Goal: Information Seeking & Learning: Learn about a topic

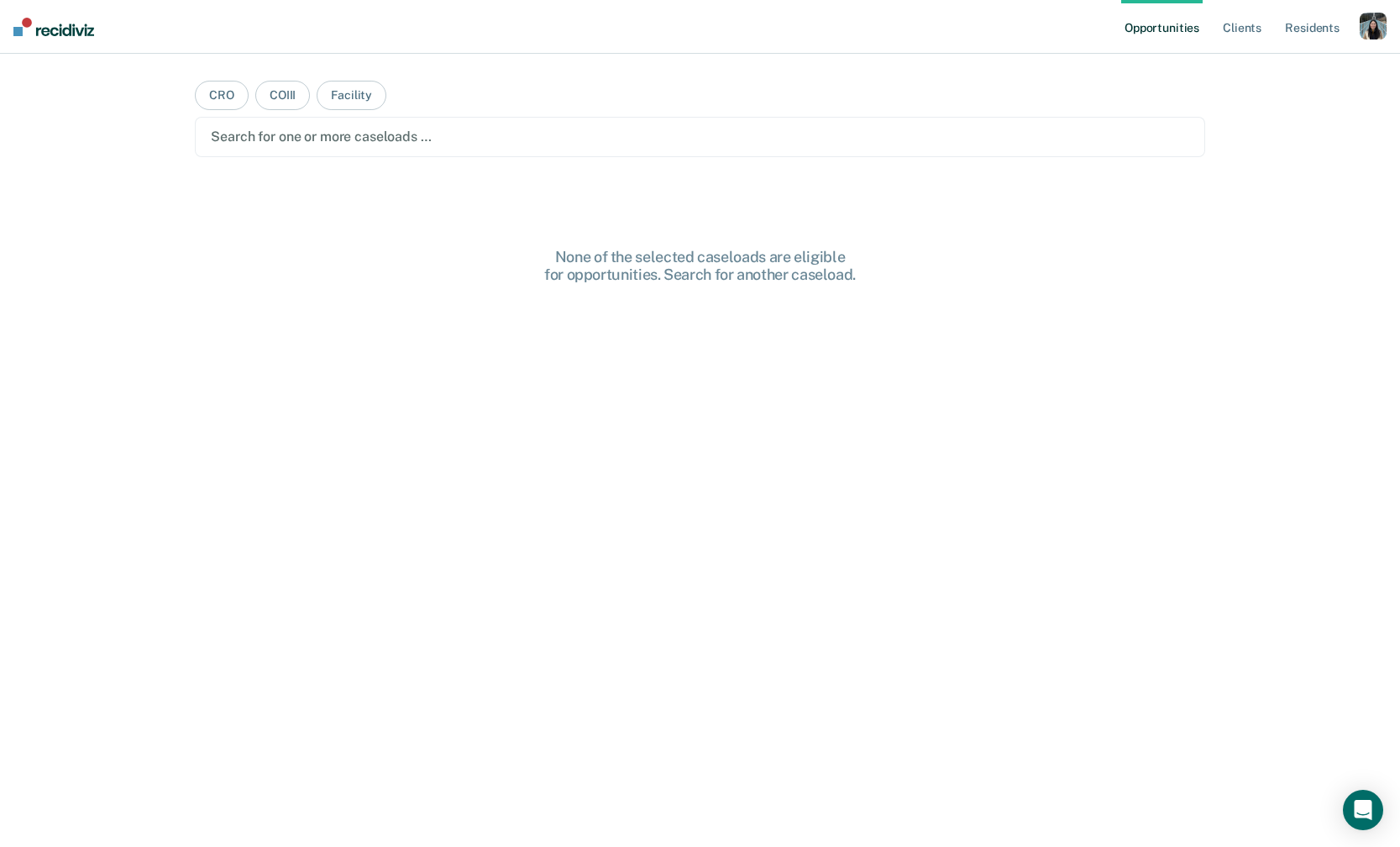
click at [1378, 29] on div "button" at bounding box center [1372, 26] width 27 height 27
click at [1313, 58] on div "Profile How it works Log Out" at bounding box center [1306, 88] width 162 height 82
click at [1282, 69] on link "Profile" at bounding box center [1305, 68] width 135 height 15
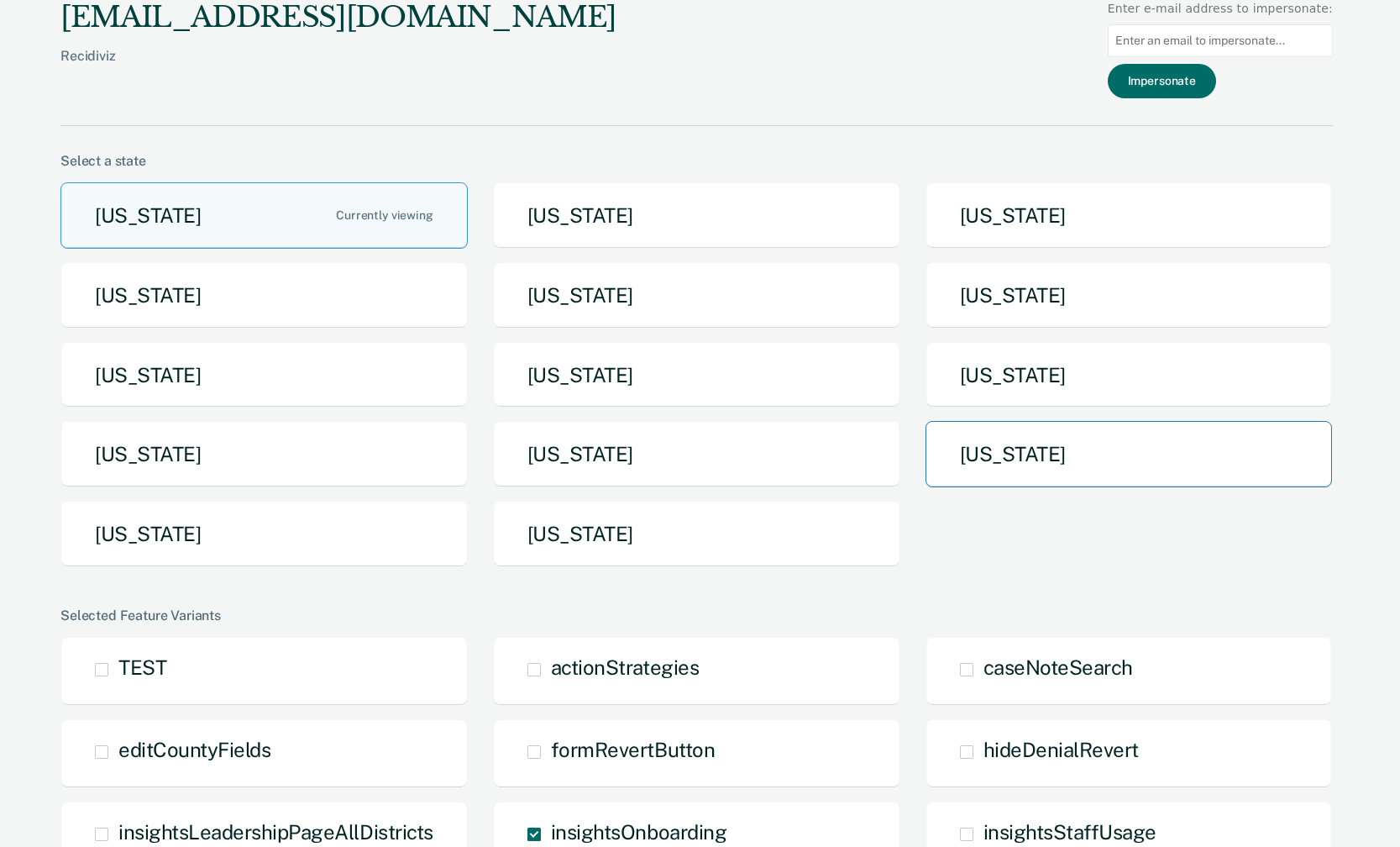
click at [1041, 467] on button "[US_STATE]" at bounding box center [1129, 454] width 407 height 67
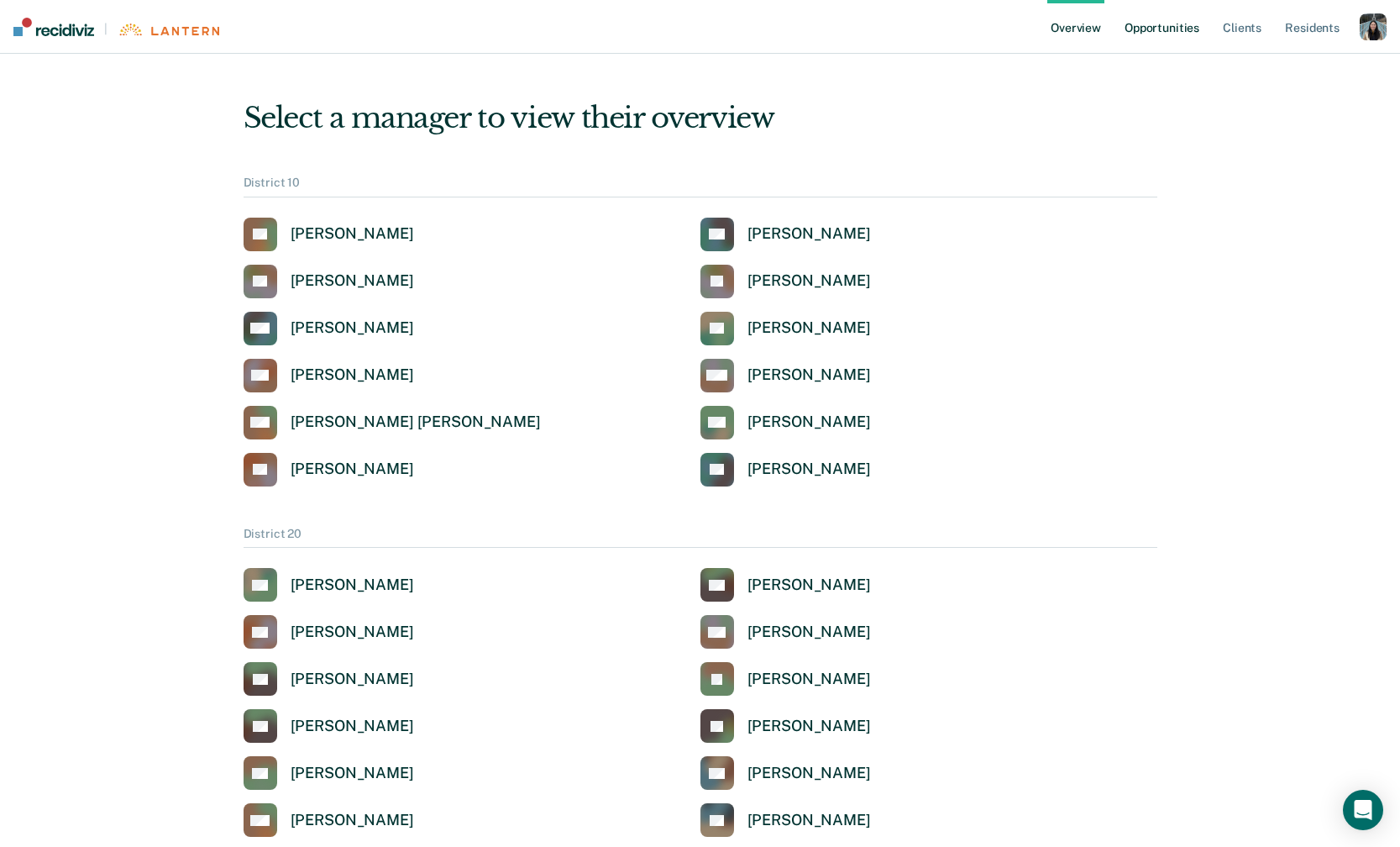
scroll to position [1963, 0]
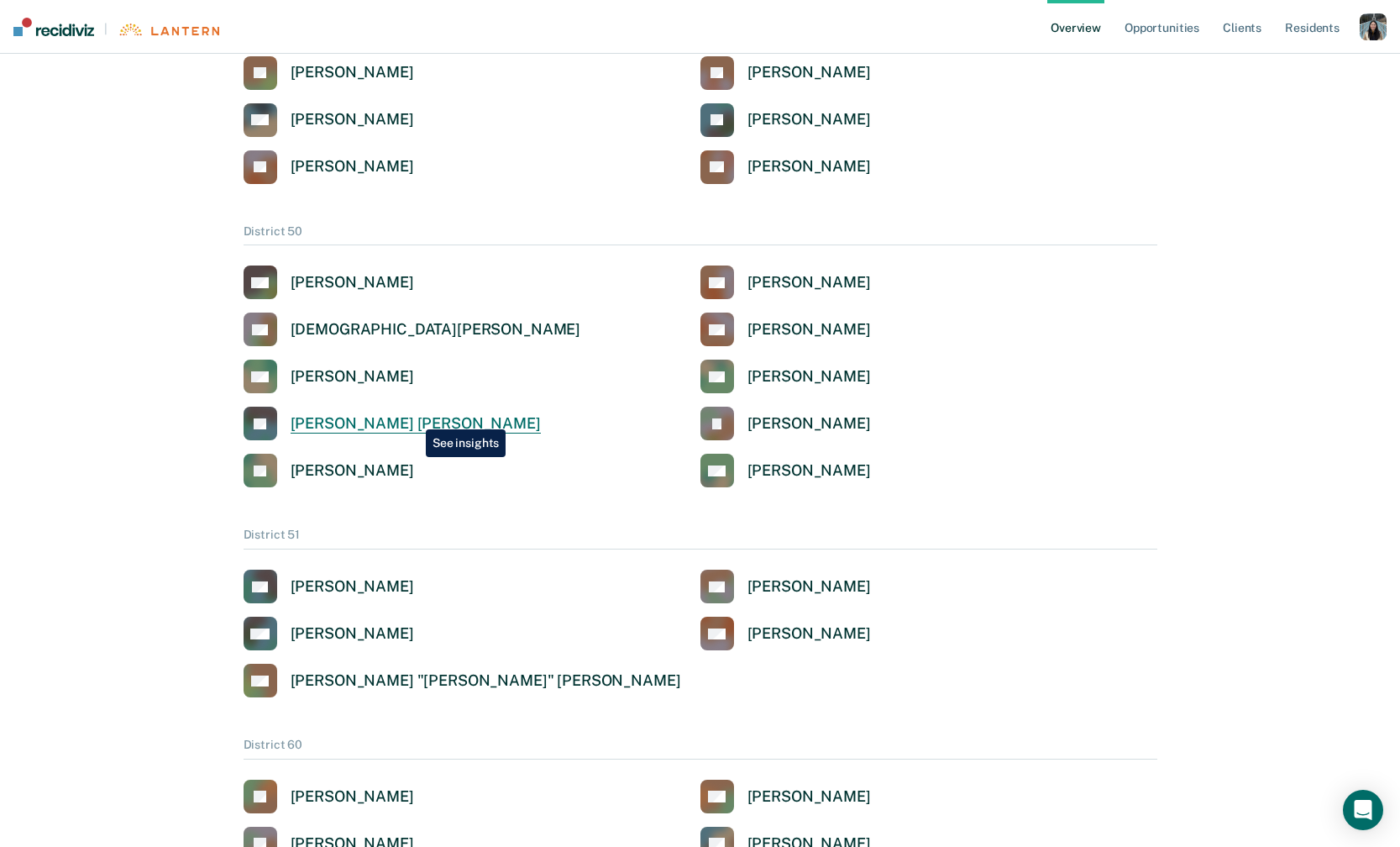
click at [413, 417] on div "[PERSON_NAME] [PERSON_NAME]" at bounding box center [416, 424] width 251 height 19
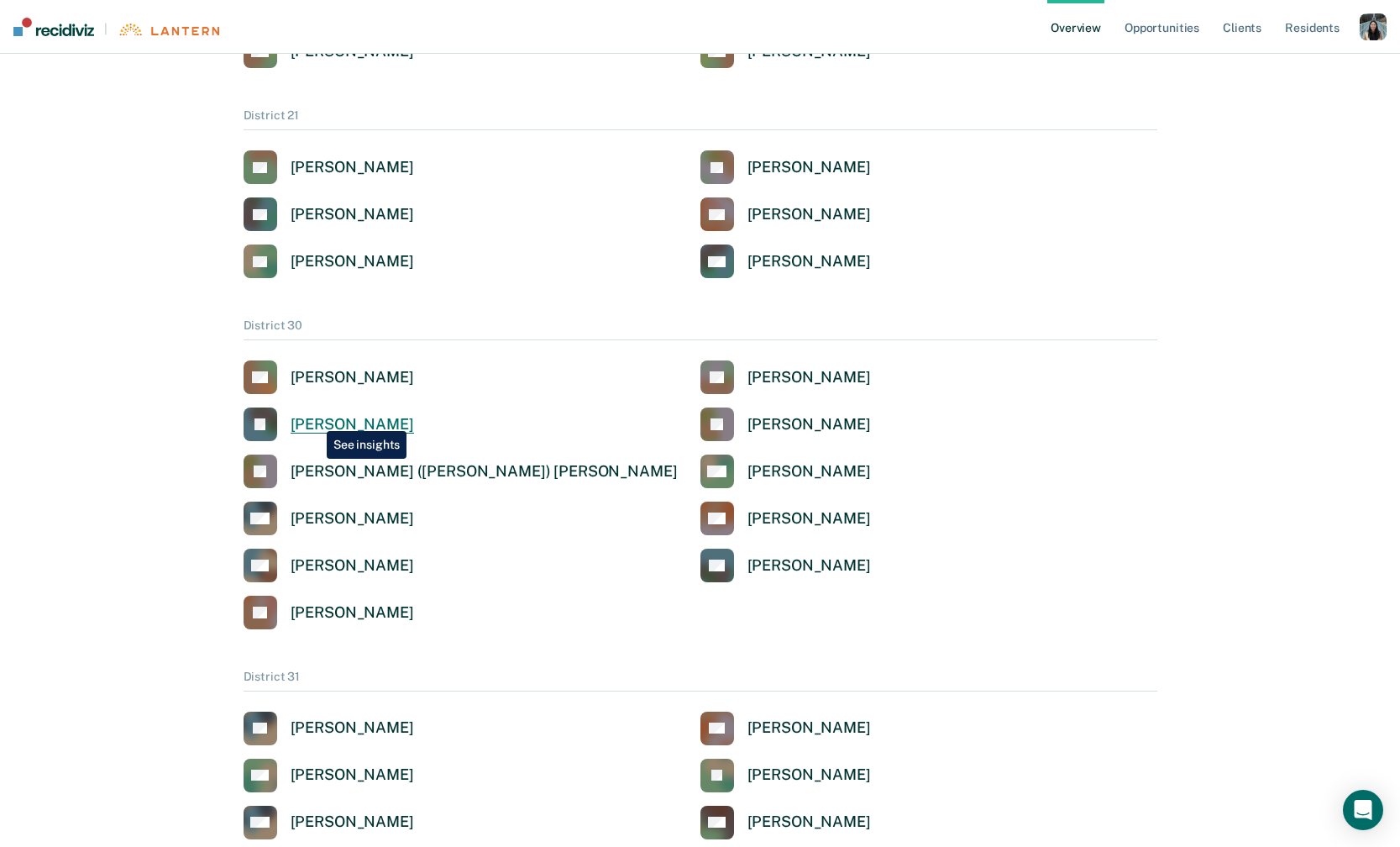
click at [314, 418] on div "[PERSON_NAME]" at bounding box center [352, 424] width 124 height 19
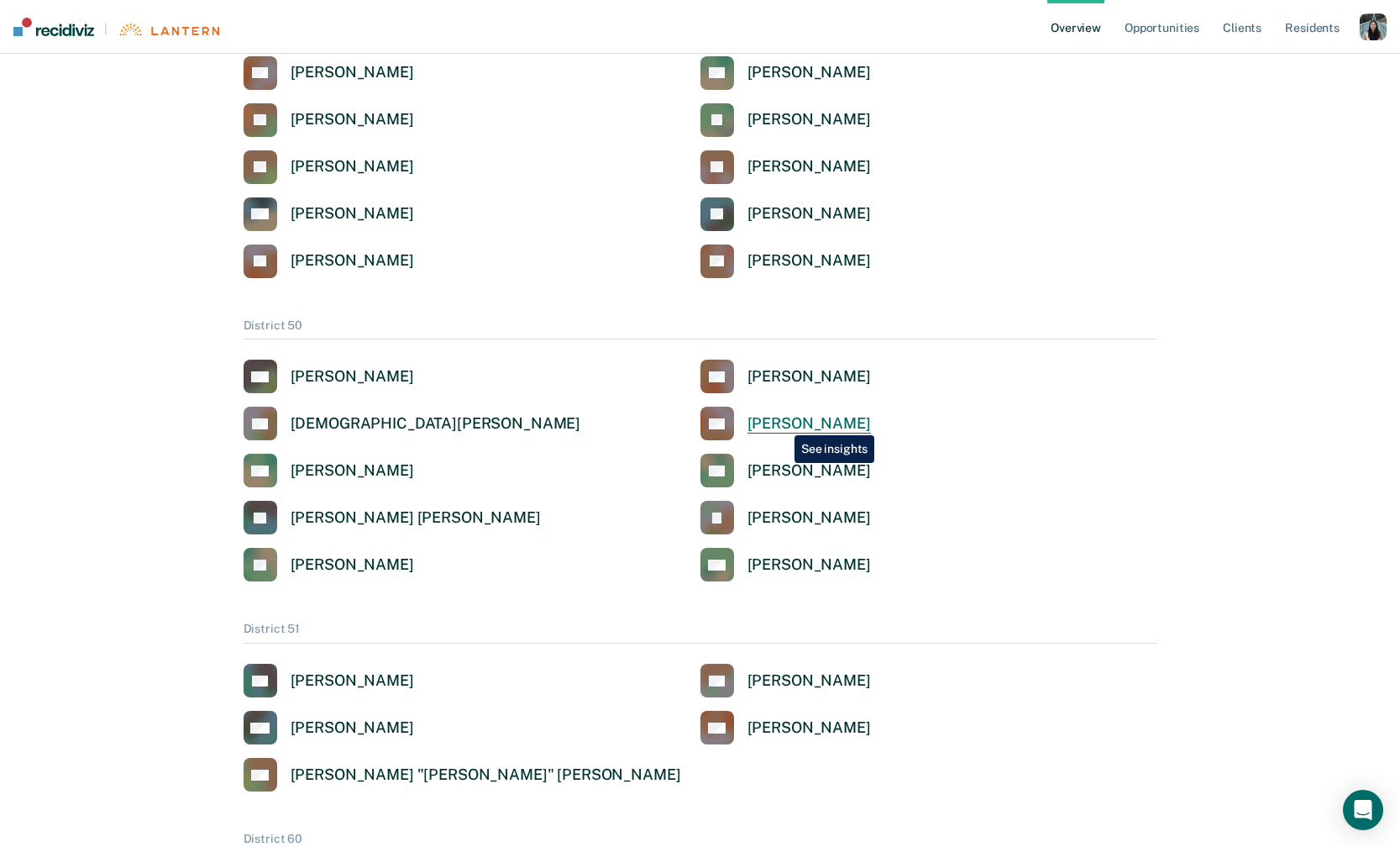
click at [782, 423] on div "[PERSON_NAME]" at bounding box center [809, 424] width 124 height 19
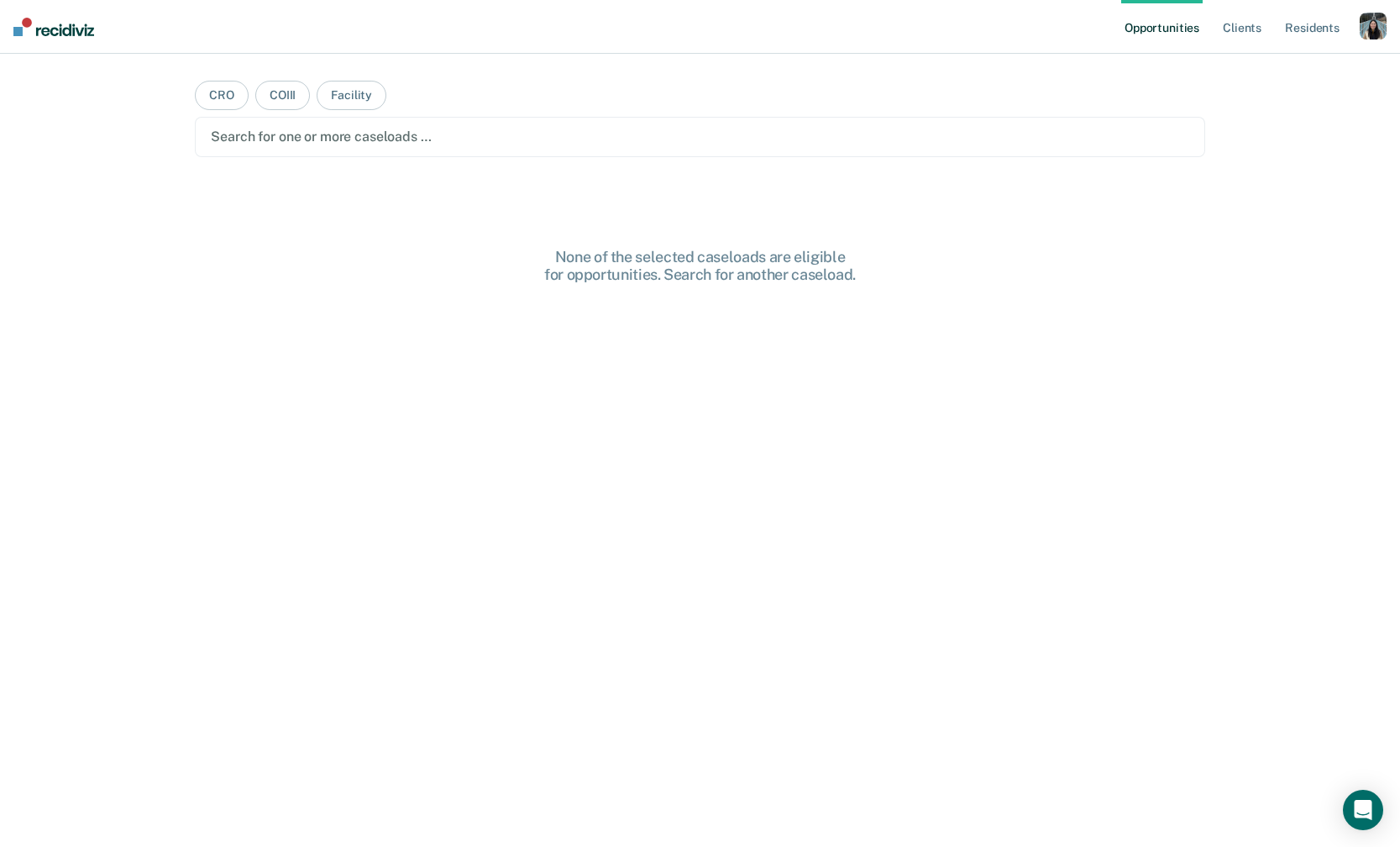
click at [1367, 20] on div "button" at bounding box center [1372, 26] width 27 height 27
click at [1264, 56] on div "Profile How it works Log Out" at bounding box center [1306, 88] width 162 height 82
click at [1264, 65] on link "Profile" at bounding box center [1305, 68] width 135 height 15
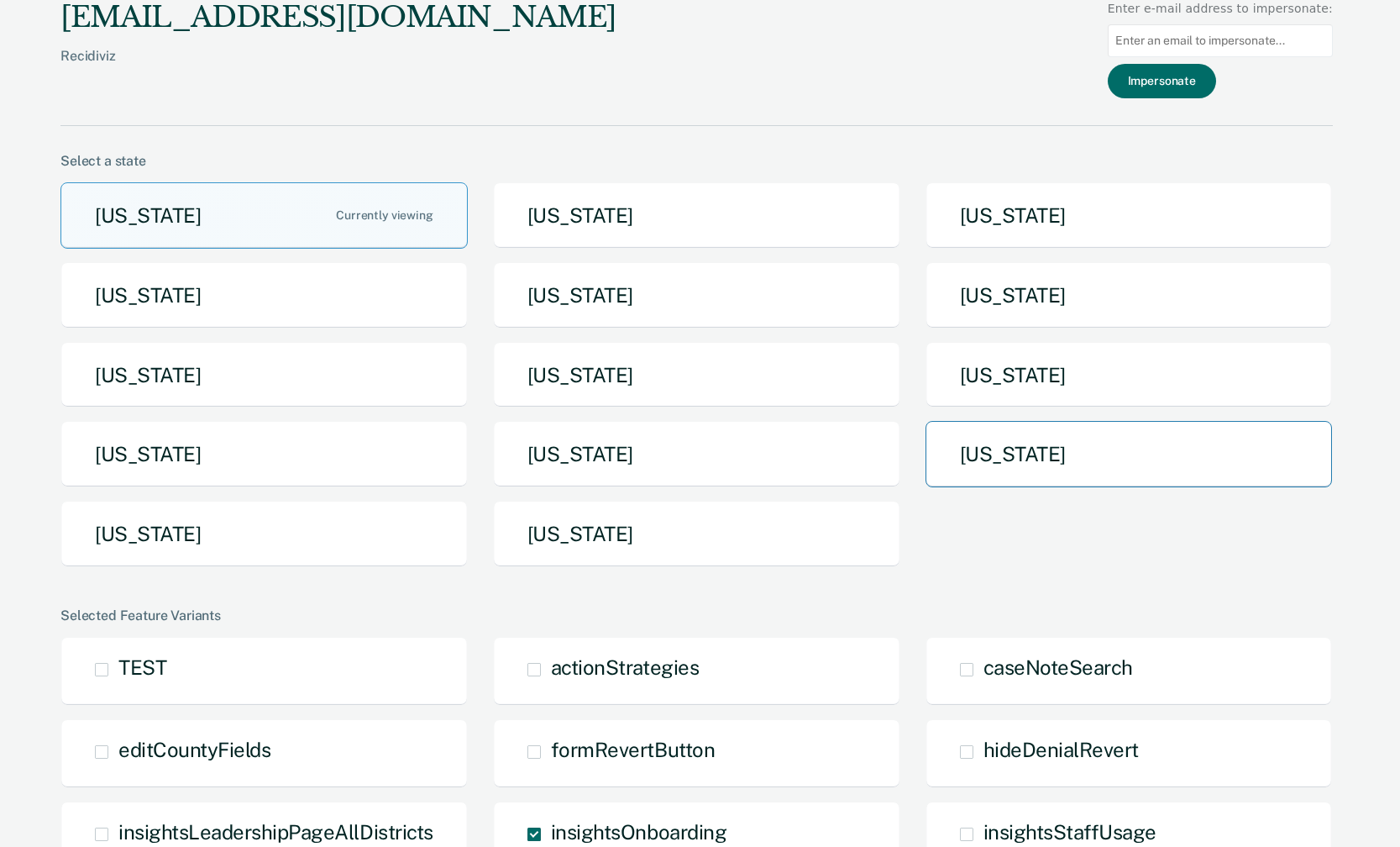
click at [962, 453] on button "[US_STATE]" at bounding box center [1129, 454] width 407 height 67
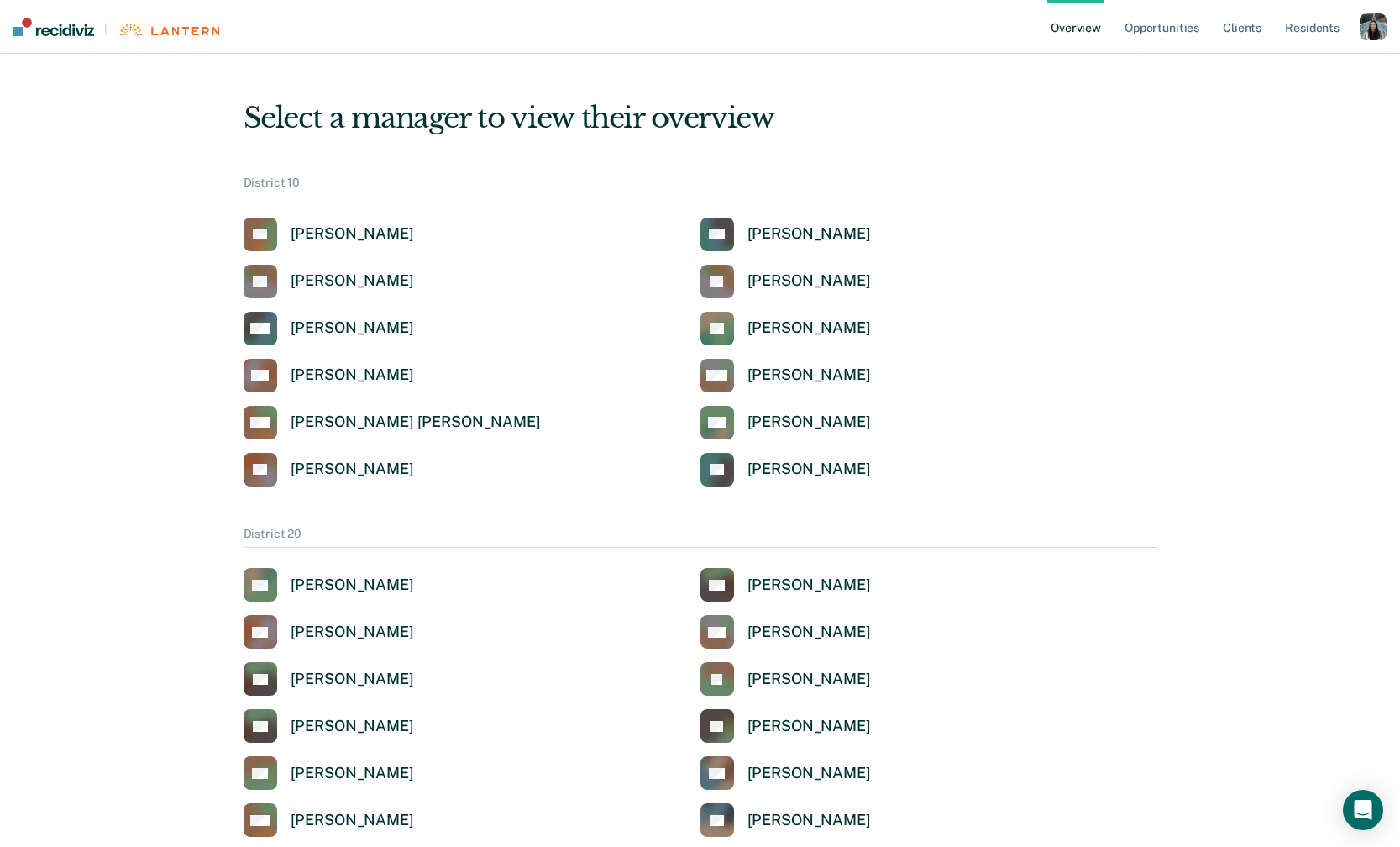
scroll to position [1869, 0]
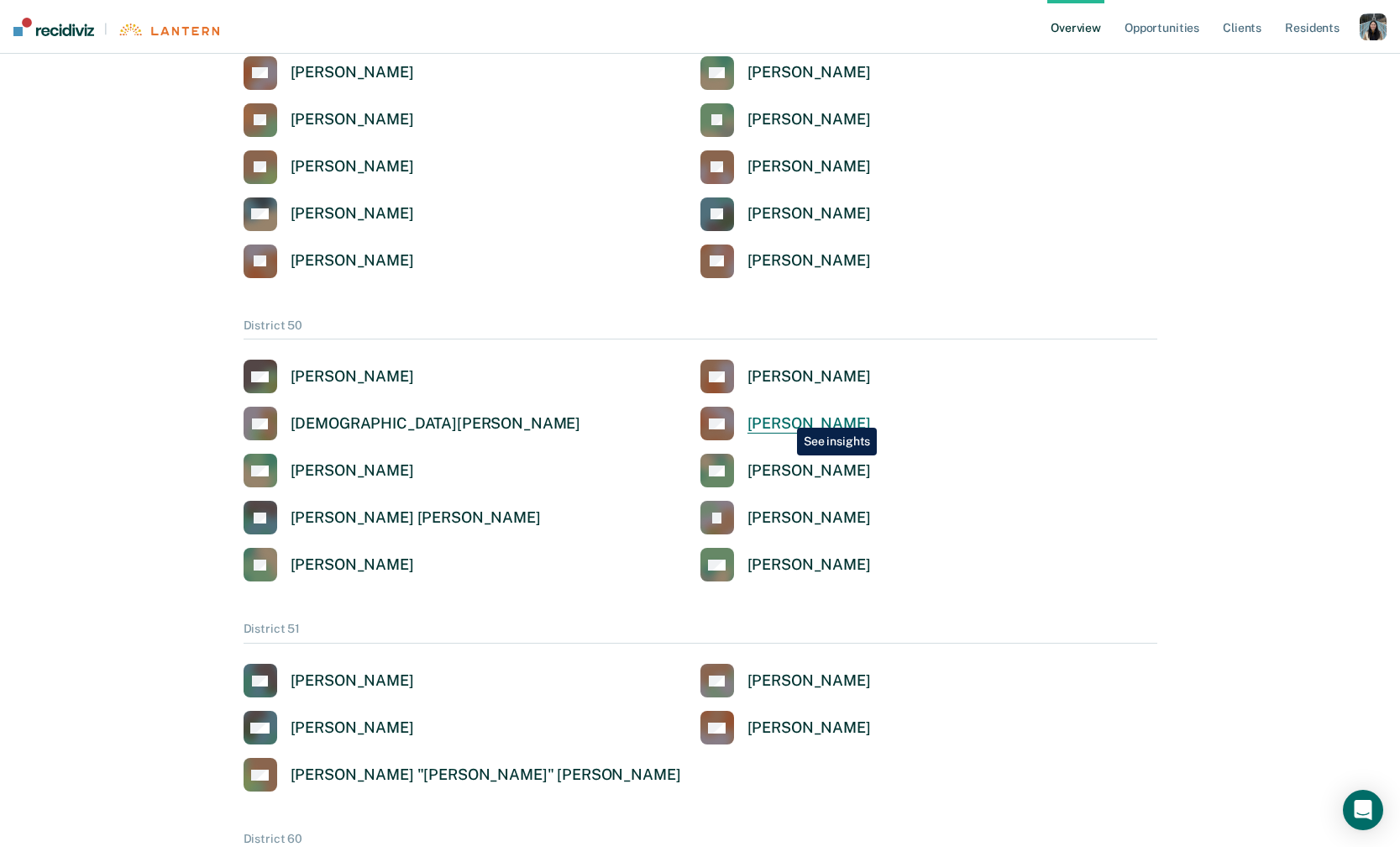
click at [785, 415] on div "[PERSON_NAME]" at bounding box center [809, 424] width 124 height 19
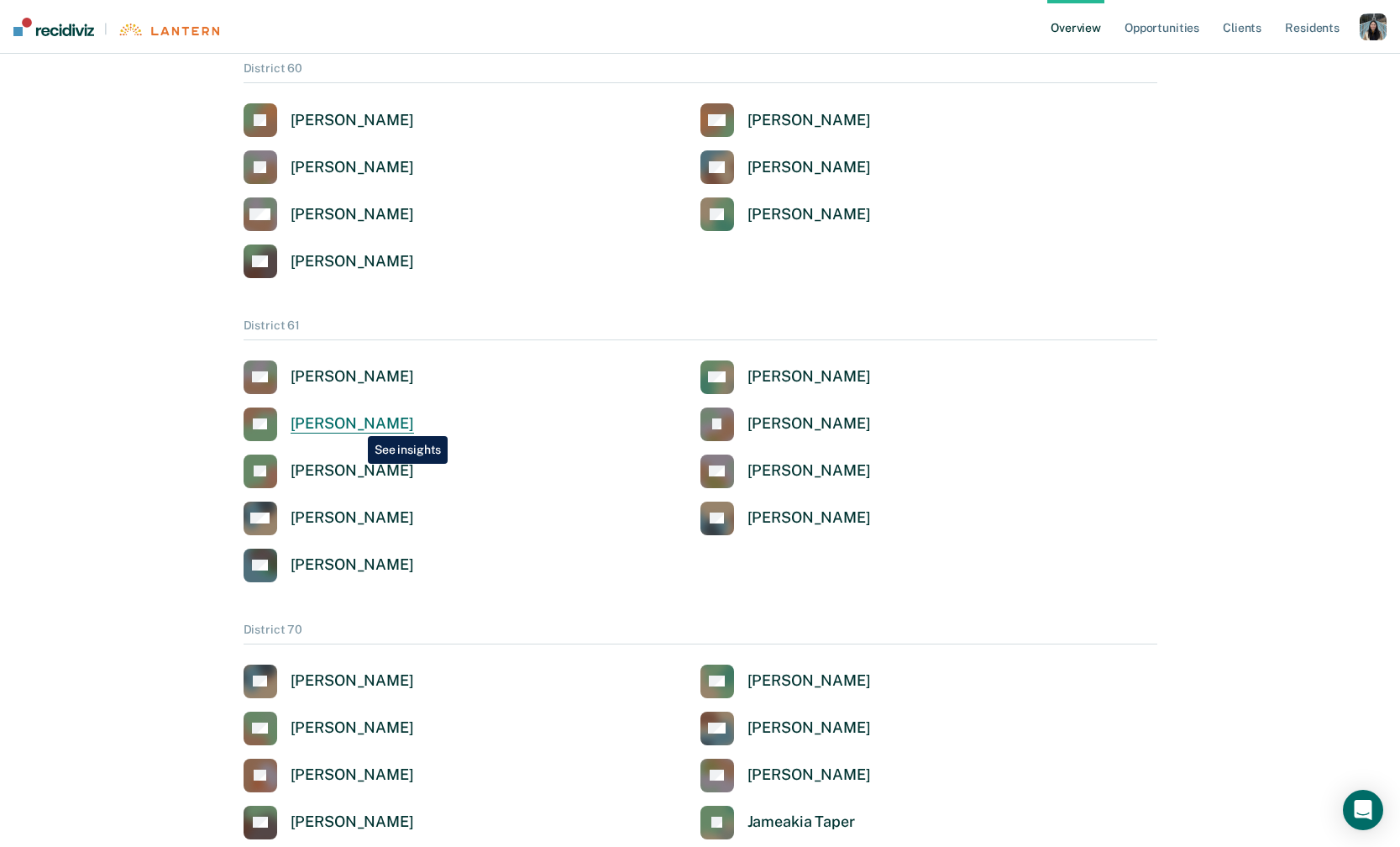
click at [355, 424] on div "[PERSON_NAME]" at bounding box center [352, 424] width 124 height 19
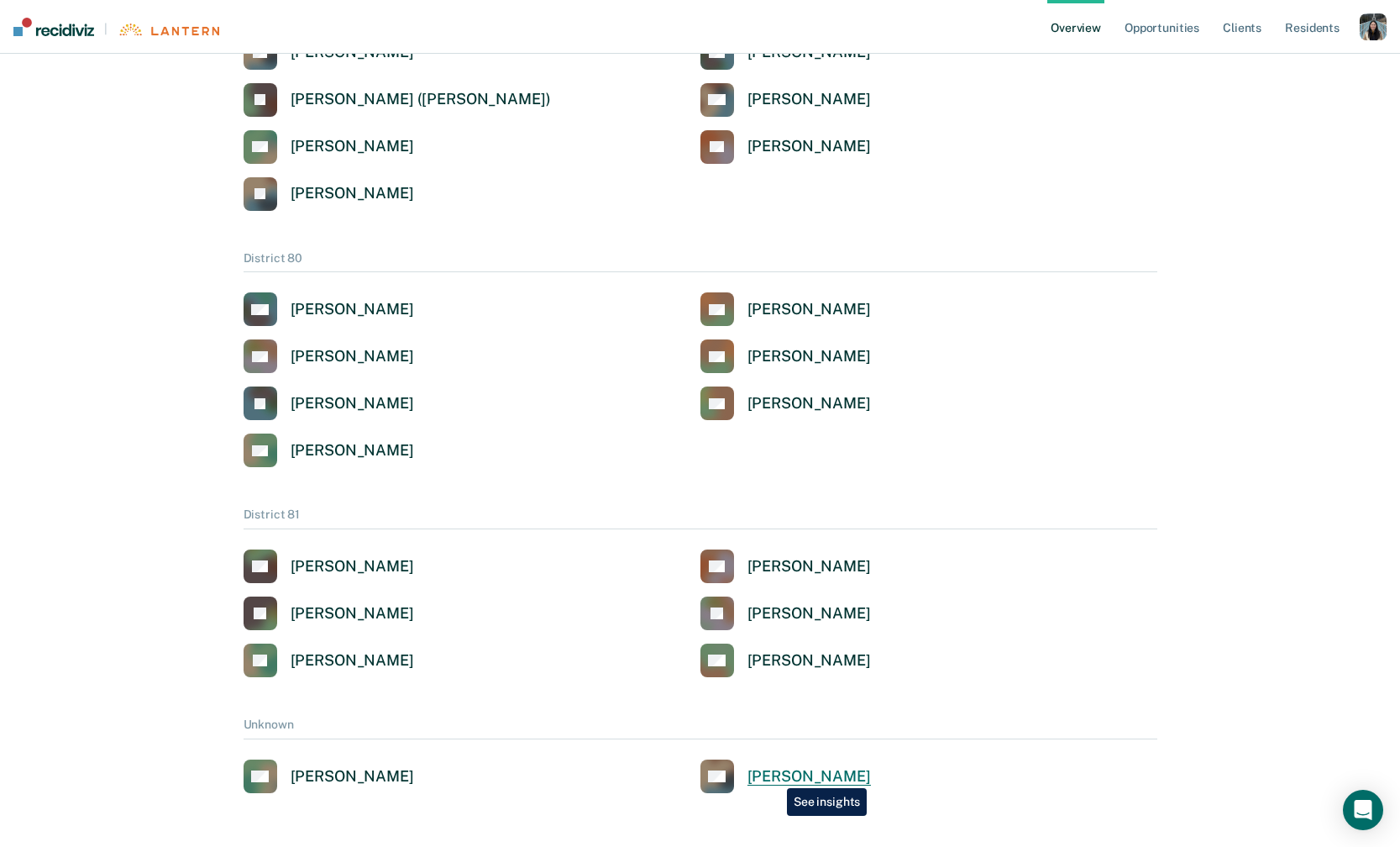
click at [774, 775] on div "[PERSON_NAME]" at bounding box center [809, 776] width 124 height 19
